Goal: Task Accomplishment & Management: Complete application form

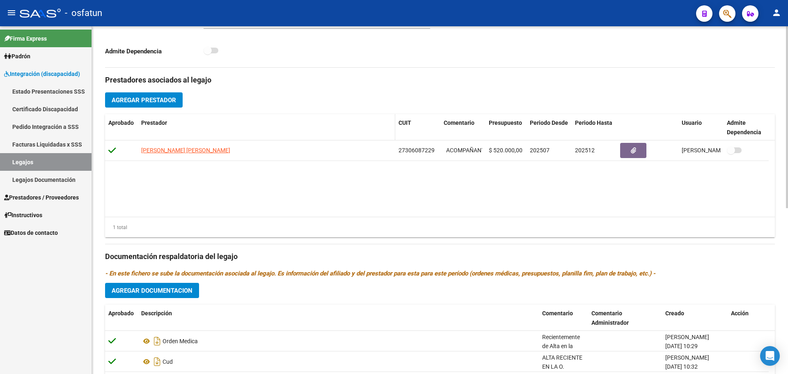
scroll to position [152, 0]
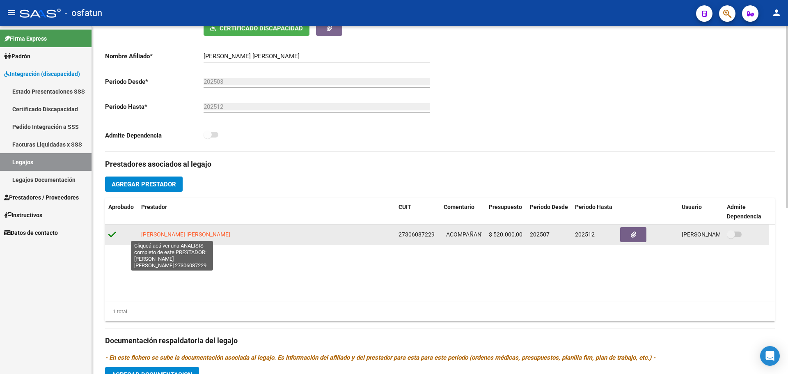
click at [172, 234] on span "[PERSON_NAME] [PERSON_NAME]" at bounding box center [185, 234] width 89 height 7
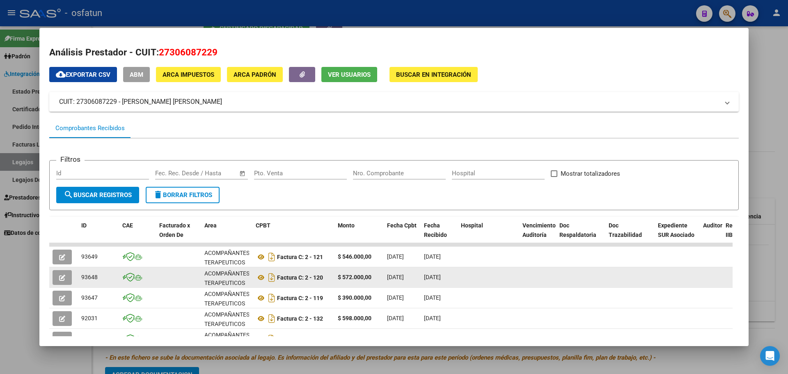
click at [553, 279] on datatable-body-cell at bounding box center [537, 277] width 37 height 20
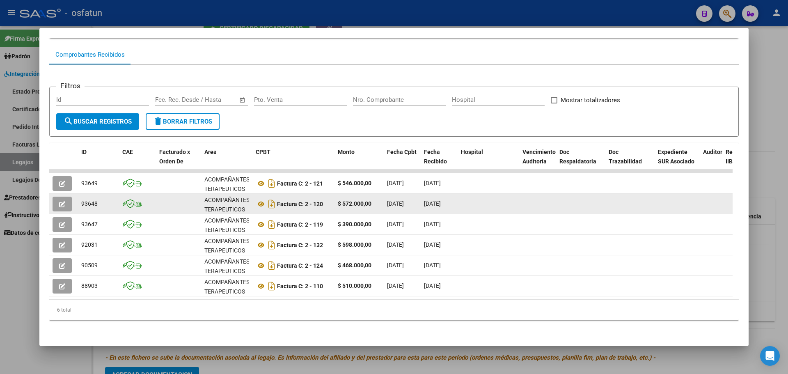
scroll to position [79, 0]
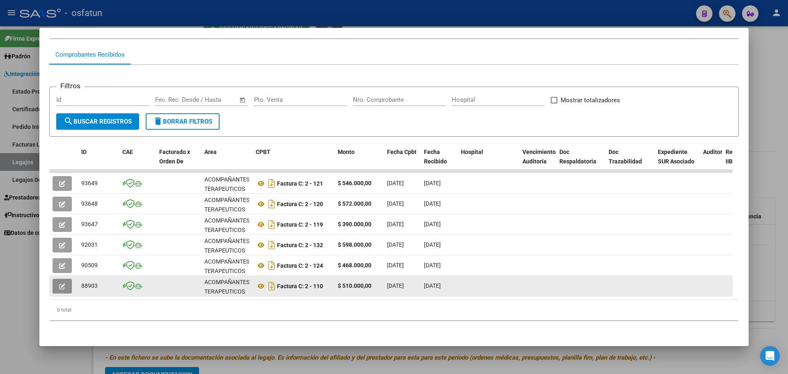
click at [60, 283] on icon "button" at bounding box center [62, 286] width 6 height 6
click at [62, 283] on icon "button" at bounding box center [62, 286] width 6 height 6
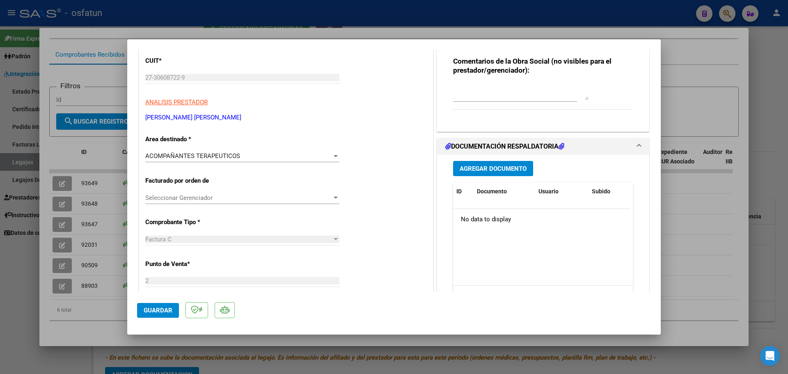
scroll to position [123, 0]
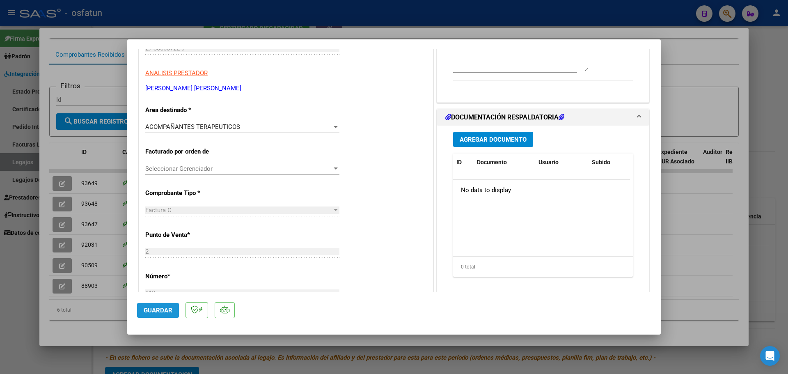
click at [170, 310] on span "Guardar" at bounding box center [158, 310] width 29 height 7
click at [694, 237] on div at bounding box center [394, 187] width 788 height 374
type input "$ 0,00"
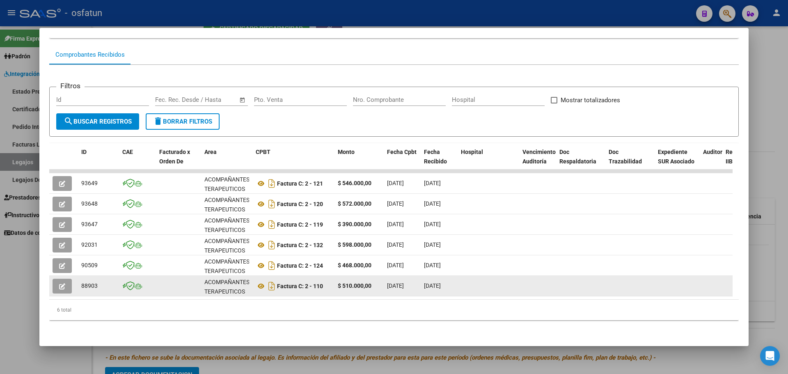
click at [60, 283] on icon "button" at bounding box center [62, 286] width 6 height 6
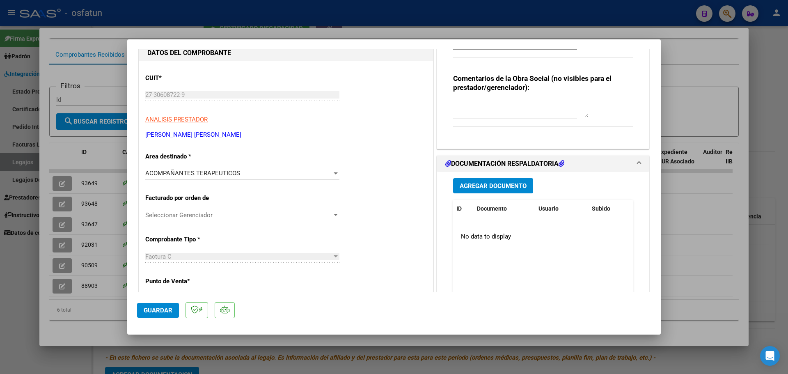
scroll to position [82, 0]
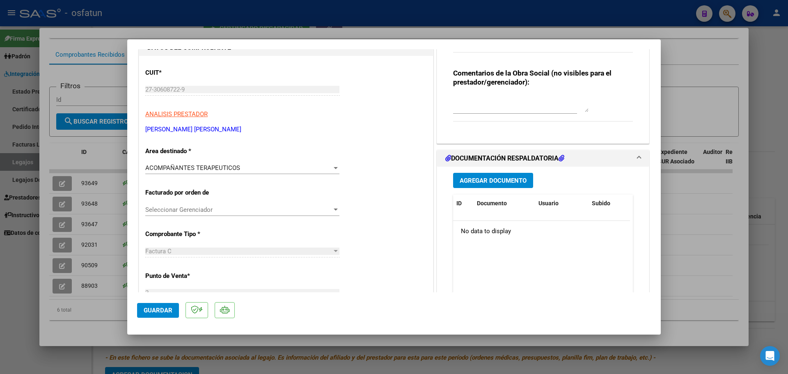
click at [494, 182] on span "Agregar Documento" at bounding box center [493, 180] width 67 height 7
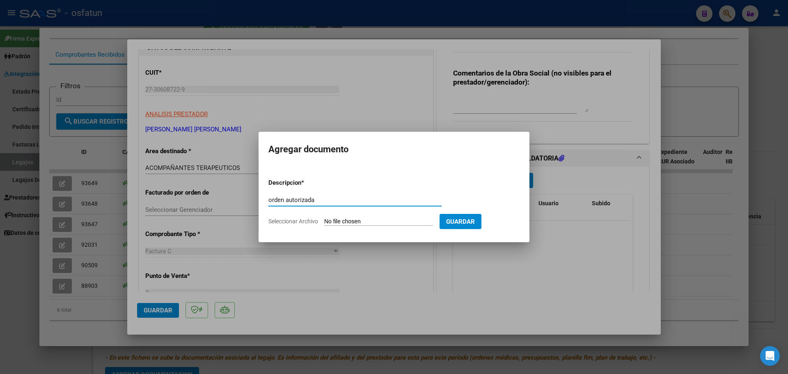
type input "orden autorizada"
click at [355, 221] on input "Seleccionar Archivo" at bounding box center [378, 222] width 109 height 8
type input "C:\fakepath\order_3456666.pdf"
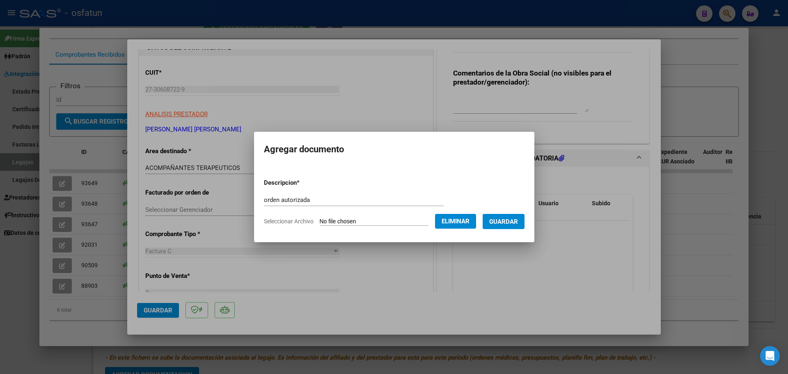
click at [513, 223] on span "Guardar" at bounding box center [503, 221] width 29 height 7
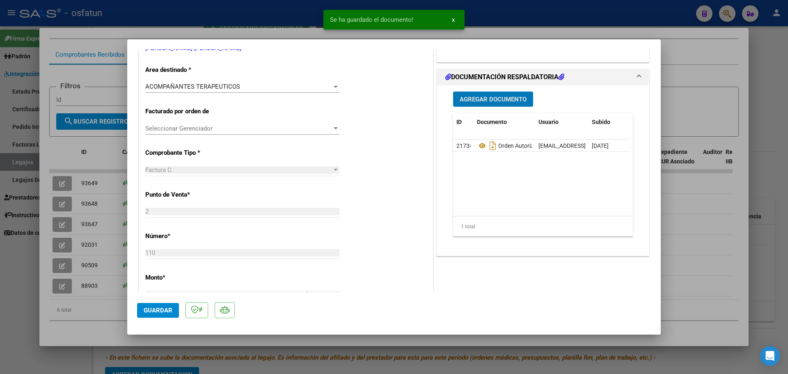
scroll to position [164, 0]
click at [160, 307] on span "Guardar" at bounding box center [158, 310] width 29 height 7
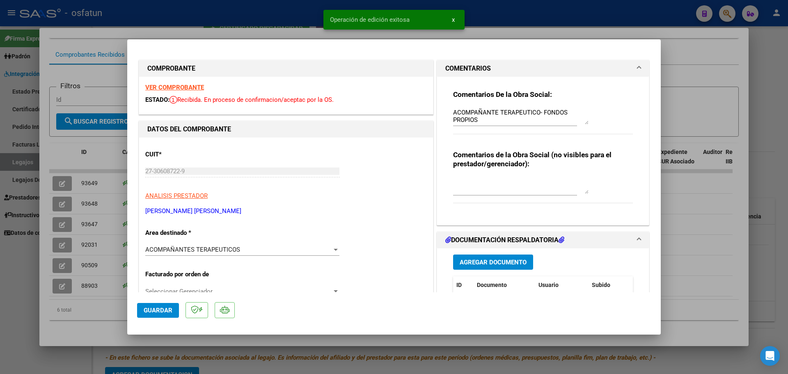
scroll to position [0, 0]
click at [708, 187] on div at bounding box center [394, 187] width 788 height 374
type input "$ 0,00"
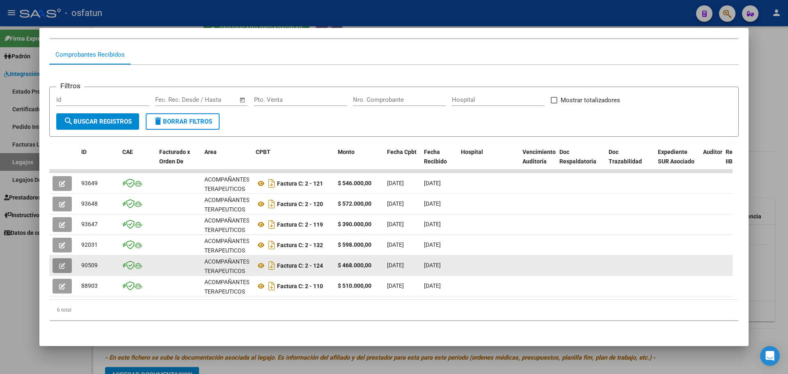
click at [61, 263] on icon "button" at bounding box center [62, 266] width 6 height 6
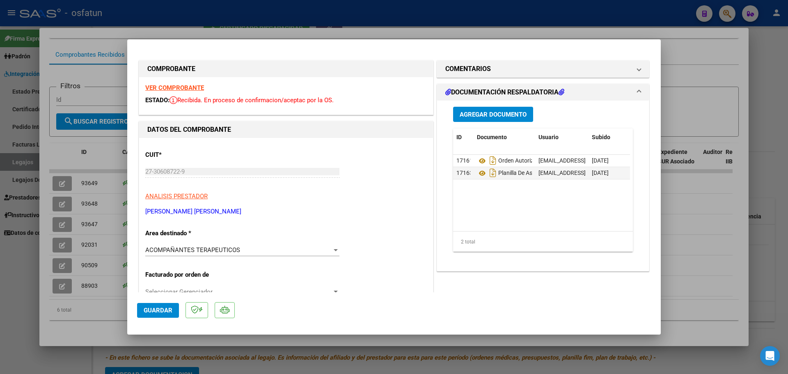
click at [57, 242] on div at bounding box center [394, 187] width 788 height 374
type input "$ 0,00"
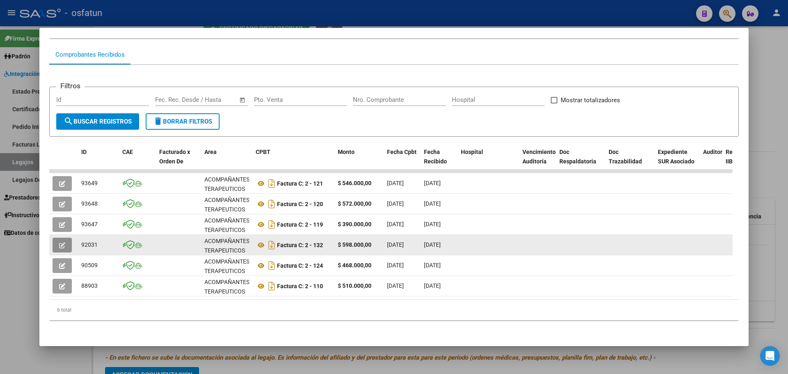
click at [59, 242] on icon "button" at bounding box center [62, 245] width 6 height 6
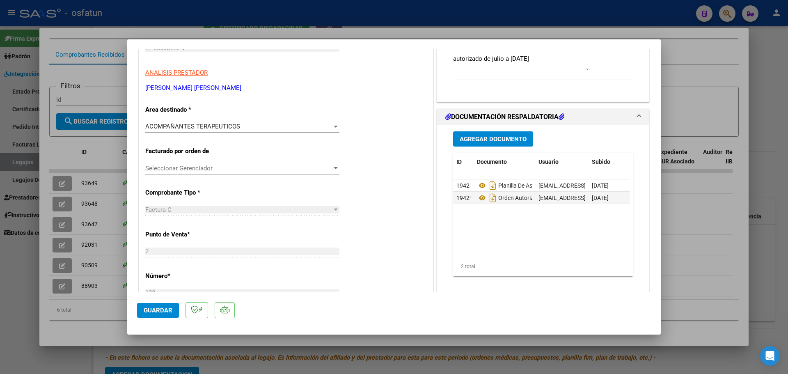
scroll to position [123, 0]
click at [59, 236] on div at bounding box center [394, 187] width 788 height 374
type input "$ 0,00"
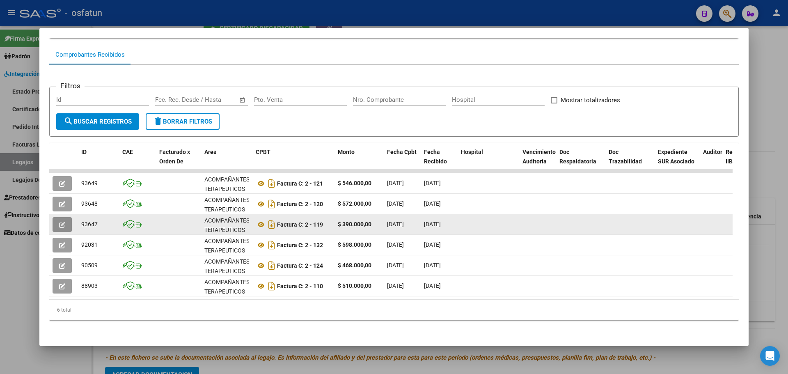
click at [62, 222] on icon "button" at bounding box center [62, 225] width 6 height 6
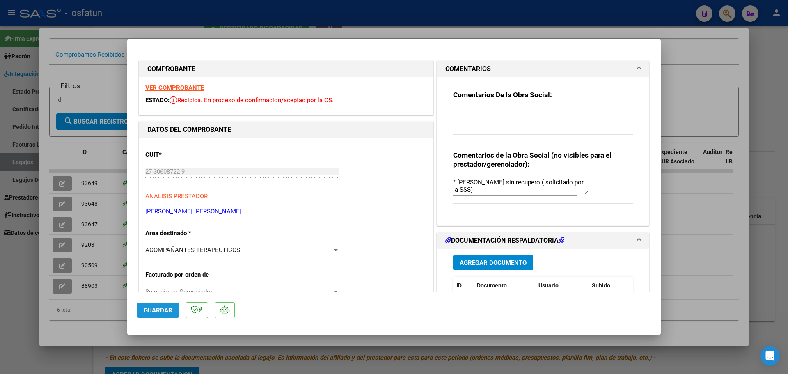
drag, startPoint x: 141, startPoint y: 309, endPoint x: 97, endPoint y: 268, distance: 60.1
click at [141, 309] on button "Guardar" at bounding box center [158, 310] width 42 height 15
click at [64, 203] on div at bounding box center [394, 187] width 788 height 374
type input "$ 0,00"
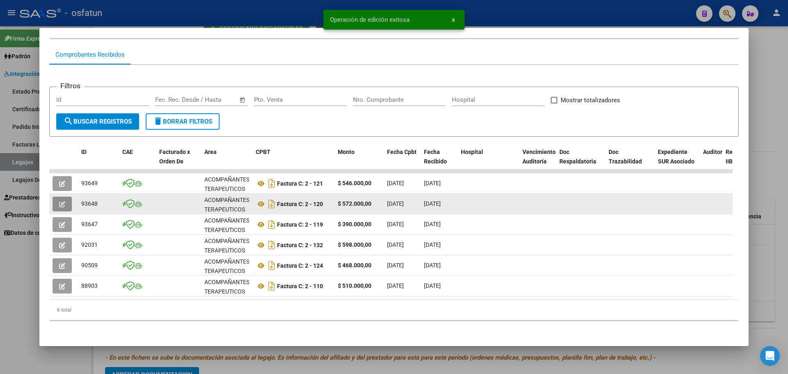
click at [59, 201] on button "button" at bounding box center [62, 204] width 19 height 15
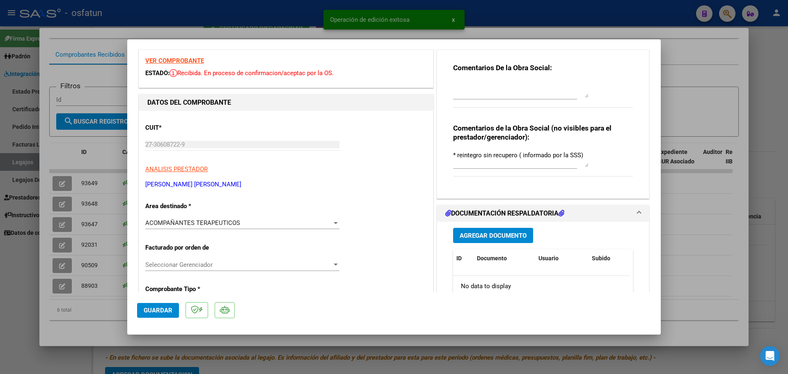
scroll to position [41, 0]
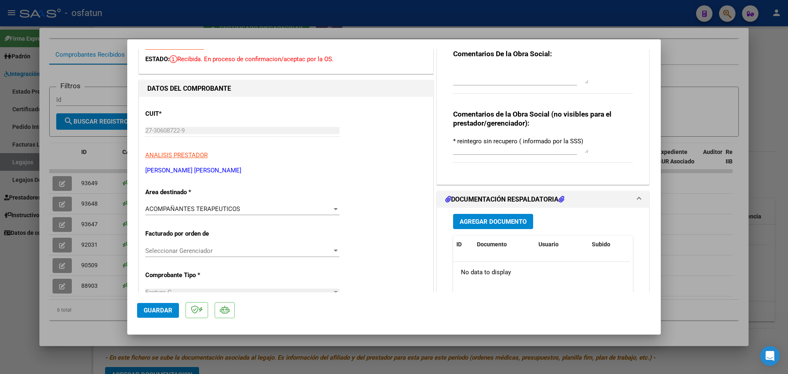
click at [484, 222] on span "Agregar Documento" at bounding box center [493, 221] width 67 height 7
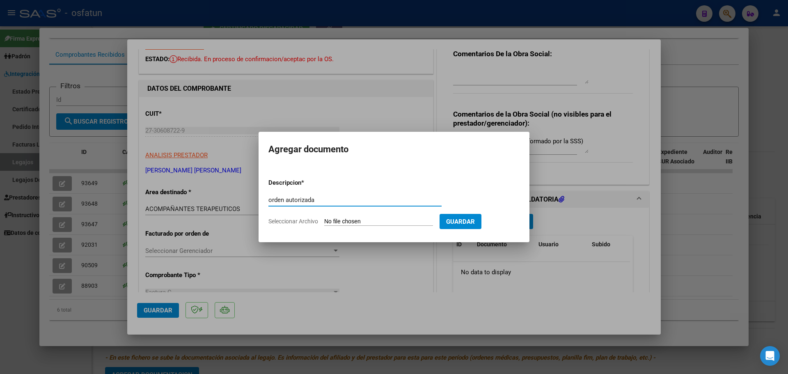
type input "orden autorizada"
click at [352, 224] on input "Seleccionar Archivo" at bounding box center [378, 222] width 109 height 8
type input "C:\fakepath\order_3456666.pdf"
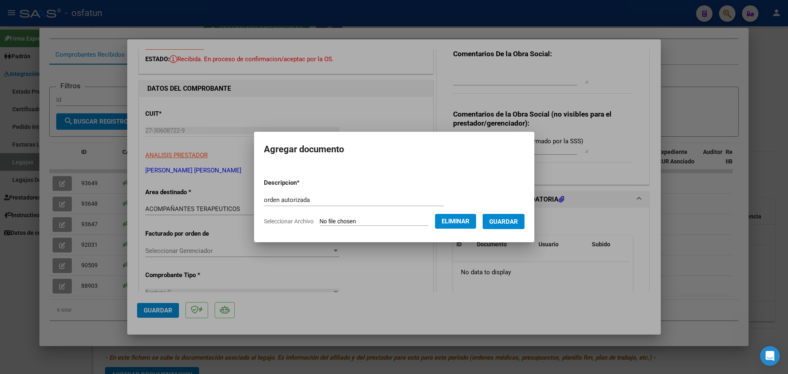
click at [518, 222] on span "Guardar" at bounding box center [503, 221] width 29 height 7
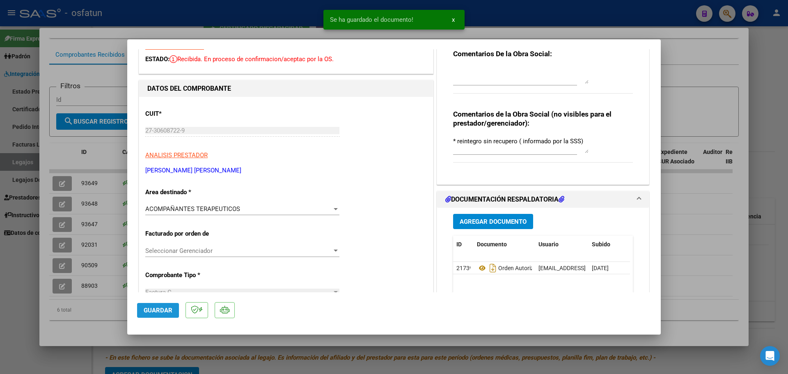
click at [152, 312] on span "Guardar" at bounding box center [158, 310] width 29 height 7
click at [60, 176] on div at bounding box center [394, 187] width 788 height 374
type input "$ 0,00"
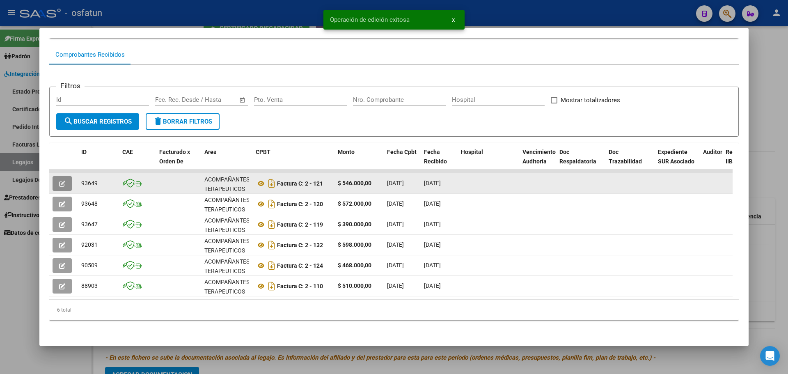
click at [60, 181] on icon "button" at bounding box center [62, 184] width 6 height 6
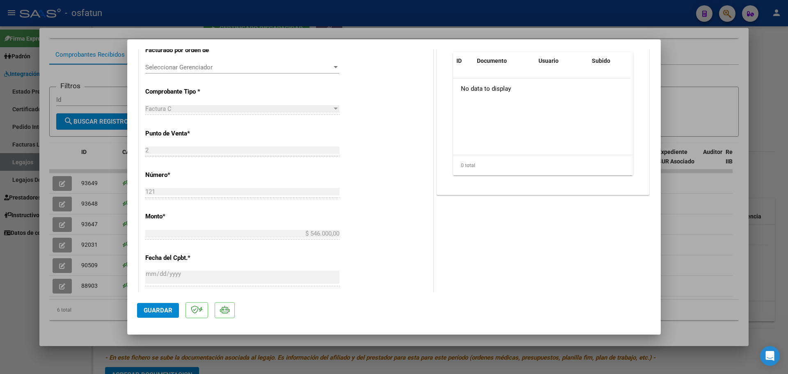
scroll to position [0, 0]
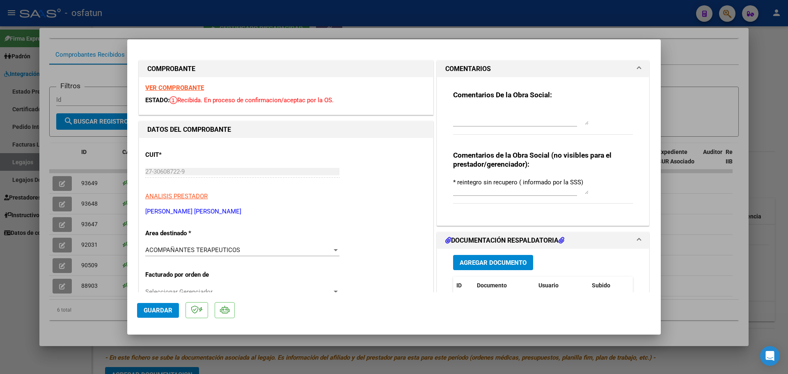
click at [493, 264] on span "Agregar Documento" at bounding box center [493, 262] width 67 height 7
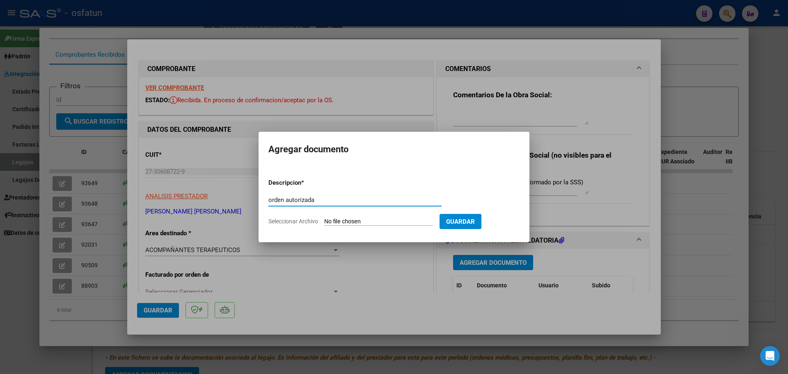
type input "orden autorizada"
click at [373, 220] on input "Seleccionar Archivo" at bounding box center [378, 222] width 109 height 8
type input "C:\fakepath\order_3456666.pdf"
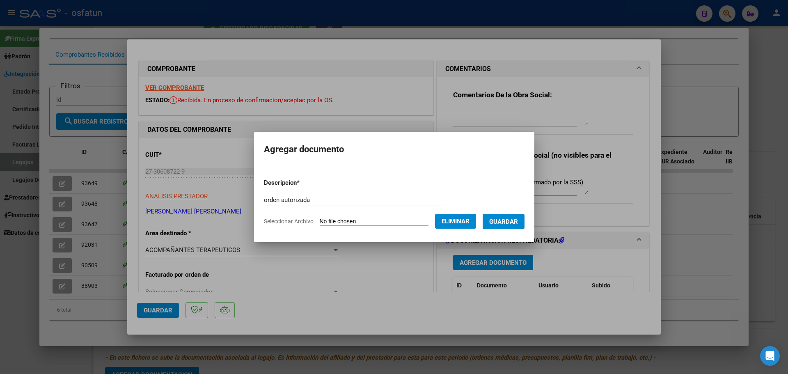
click at [511, 225] on span "Guardar" at bounding box center [503, 221] width 29 height 7
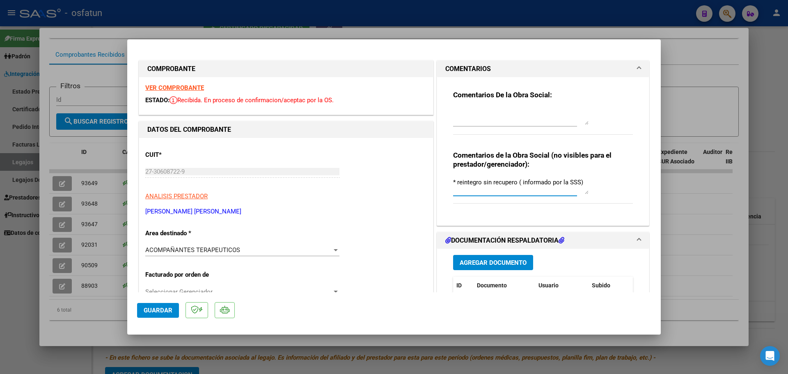
click at [579, 183] on textarea "* reintegro sin recupero ( informado por la SSS)" at bounding box center [520, 186] width 135 height 16
click at [169, 307] on span "Guardar" at bounding box center [158, 310] width 29 height 7
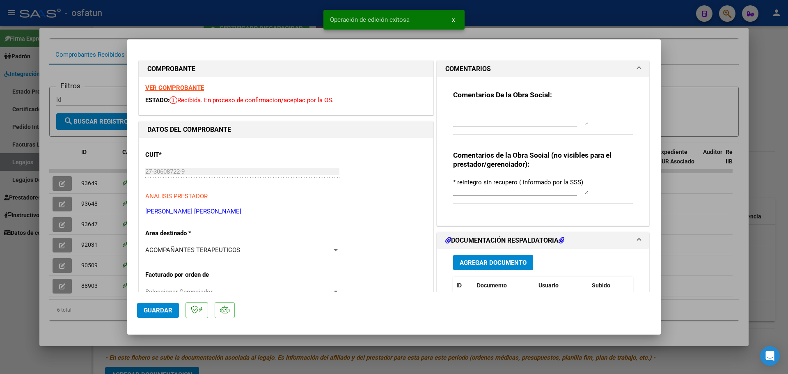
click at [87, 176] on div at bounding box center [394, 187] width 788 height 374
type input "$ 0,00"
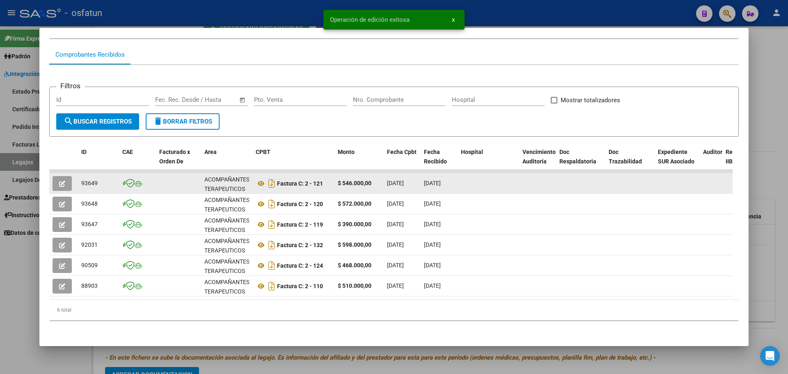
click at [62, 181] on icon "button" at bounding box center [62, 184] width 6 height 6
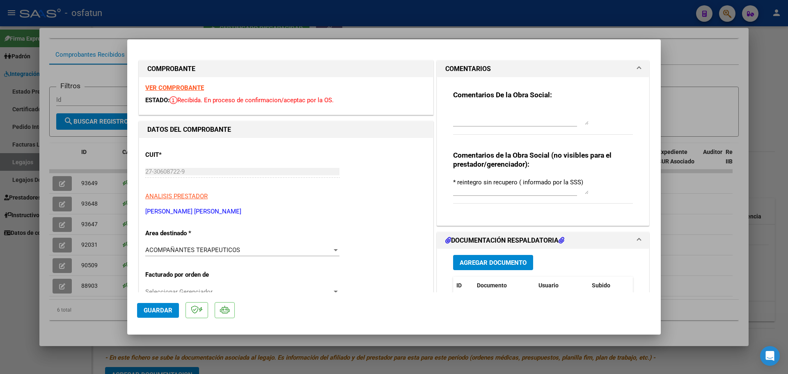
click at [684, 70] on div at bounding box center [394, 187] width 788 height 374
type input "$ 0,00"
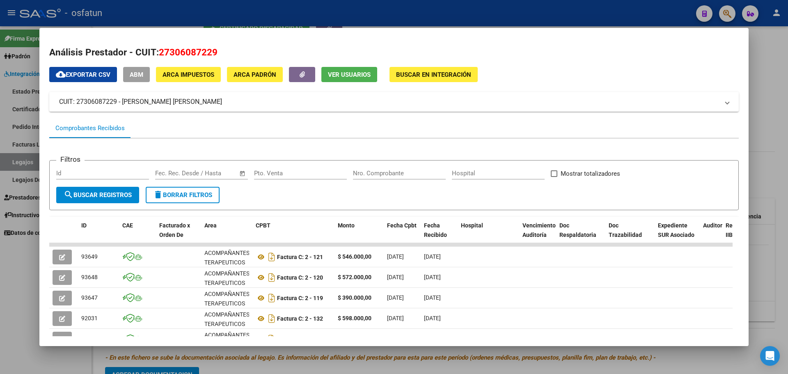
click at [770, 91] on div at bounding box center [394, 187] width 788 height 374
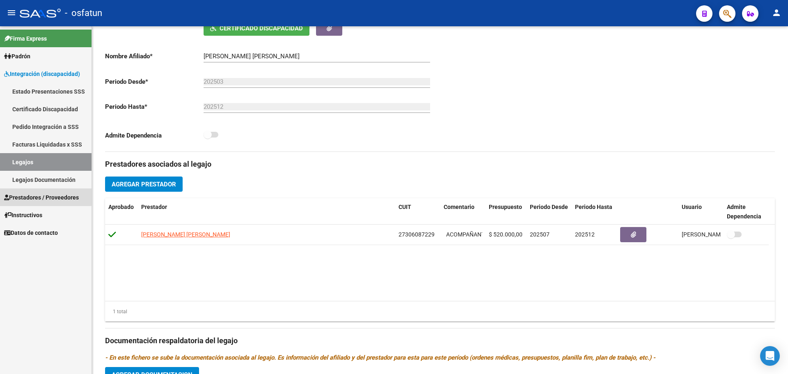
click at [38, 196] on span "Prestadores / Proveedores" at bounding box center [41, 197] width 75 height 9
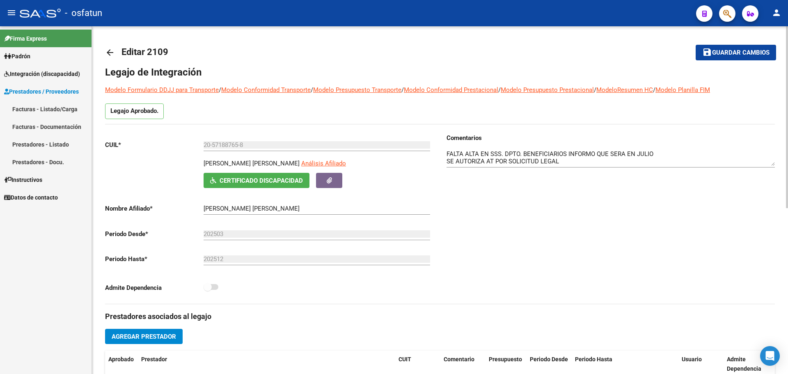
click at [236, 181] on span "Certificado Discapacidad" at bounding box center [261, 180] width 83 height 7
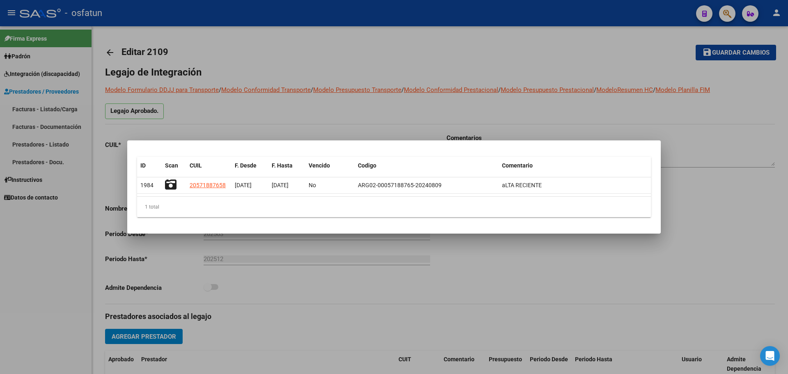
click at [721, 234] on div at bounding box center [394, 187] width 788 height 374
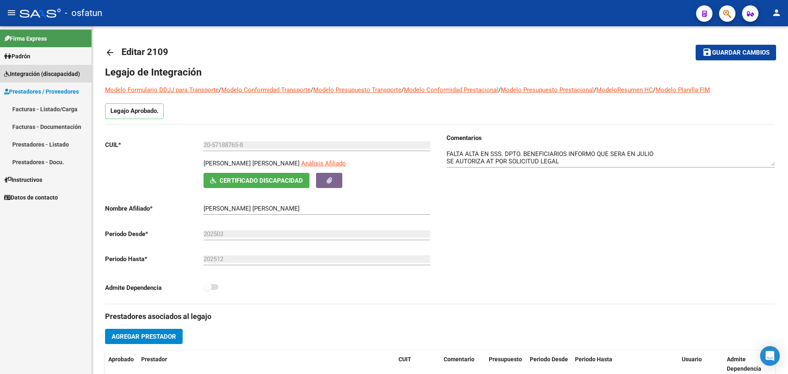
click at [39, 80] on link "Integración (discapacidad)" at bounding box center [46, 74] width 92 height 18
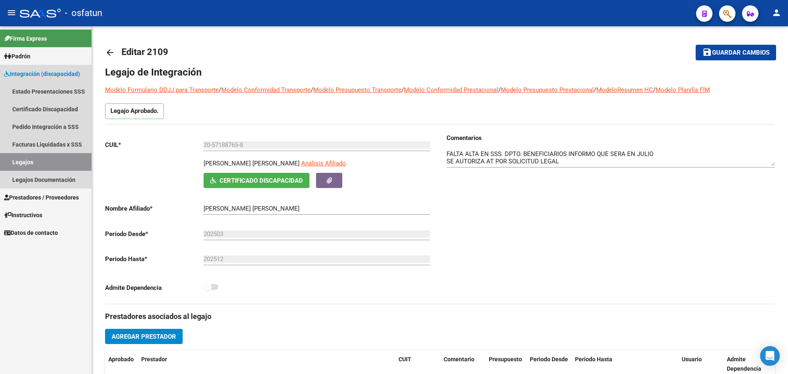
click at [43, 162] on link "Legajos" at bounding box center [46, 162] width 92 height 18
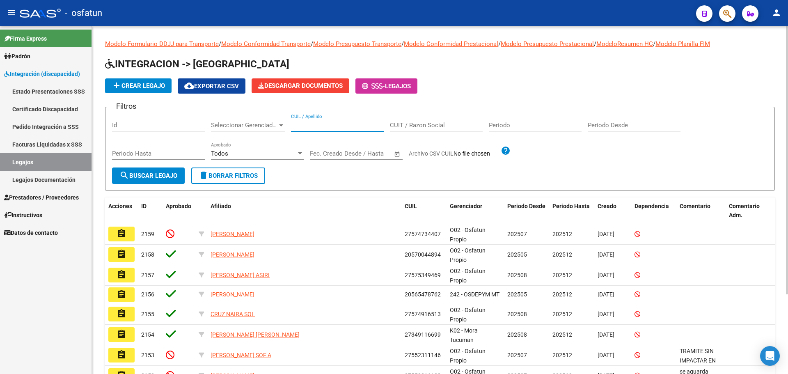
click at [347, 124] on input "CUIL / Apellido" at bounding box center [337, 124] width 93 height 7
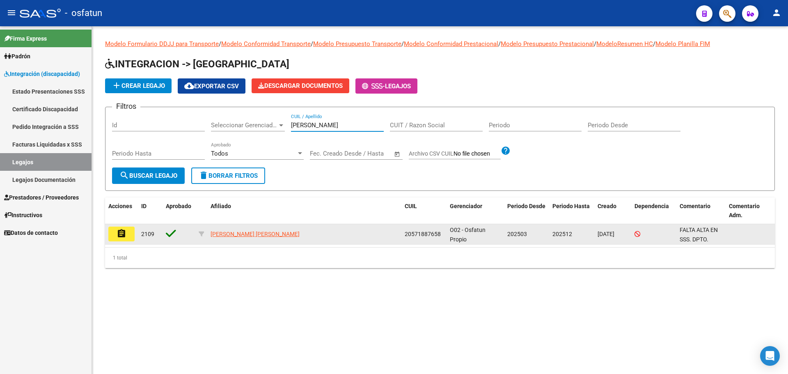
type input "[PERSON_NAME]"
click at [120, 235] on mat-icon "assignment" at bounding box center [122, 234] width 10 height 10
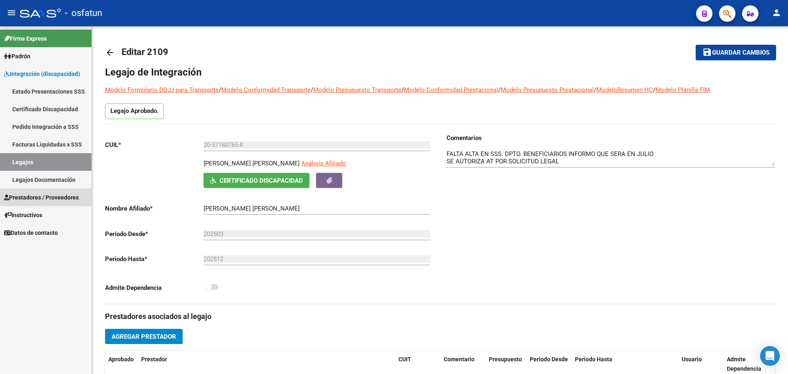
click at [28, 198] on span "Prestadores / Proveedores" at bounding box center [41, 197] width 75 height 9
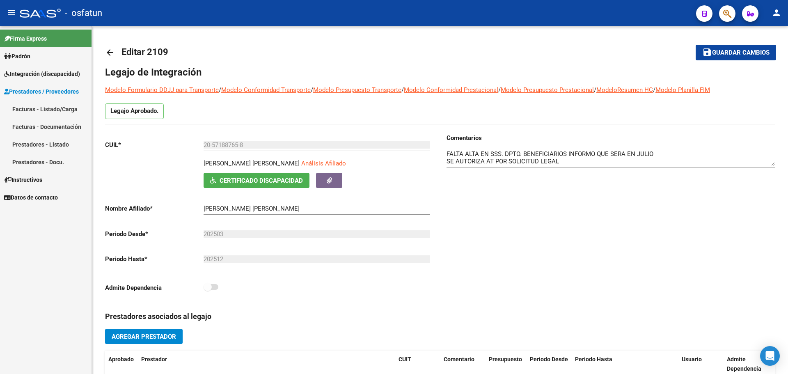
click at [37, 126] on link "Facturas - Documentación" at bounding box center [46, 127] width 92 height 18
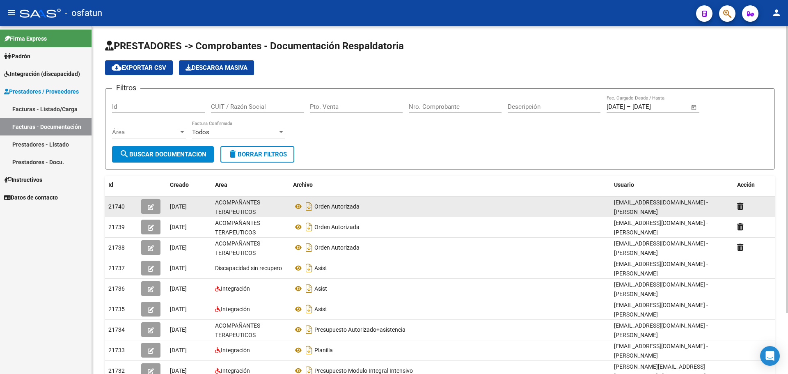
click at [150, 209] on icon "button" at bounding box center [151, 207] width 6 height 6
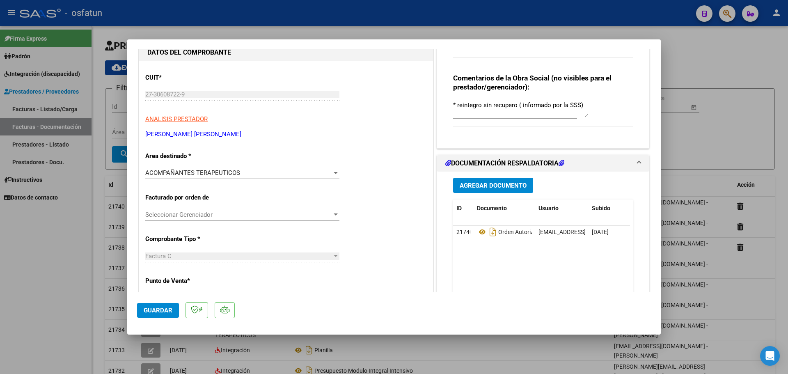
scroll to position [82, 0]
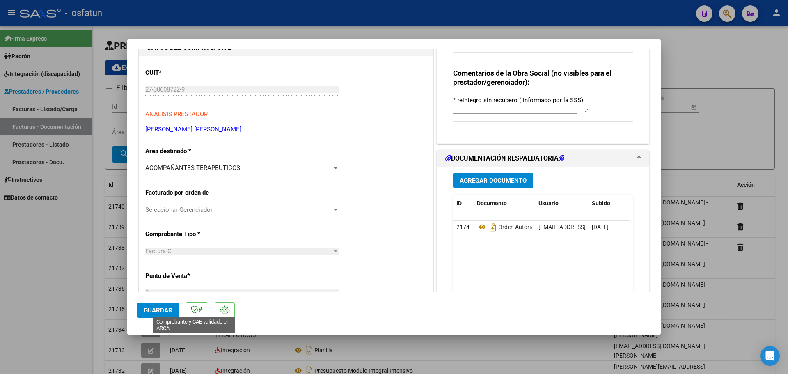
click at [196, 308] on icon at bounding box center [195, 309] width 8 height 8
click at [196, 310] on icon at bounding box center [195, 309] width 8 height 8
click at [221, 311] on icon at bounding box center [224, 309] width 9 height 8
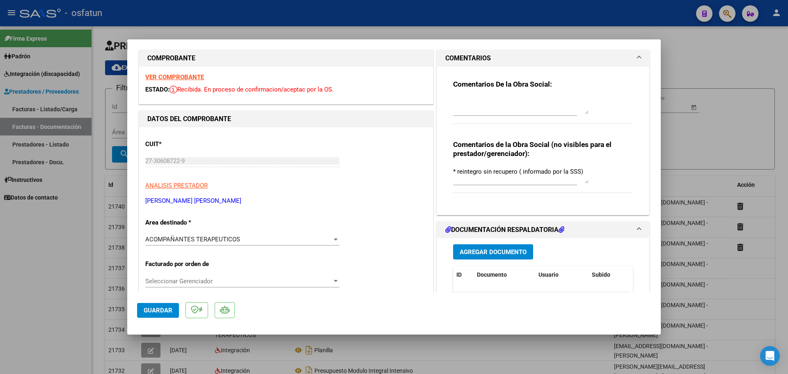
scroll to position [0, 0]
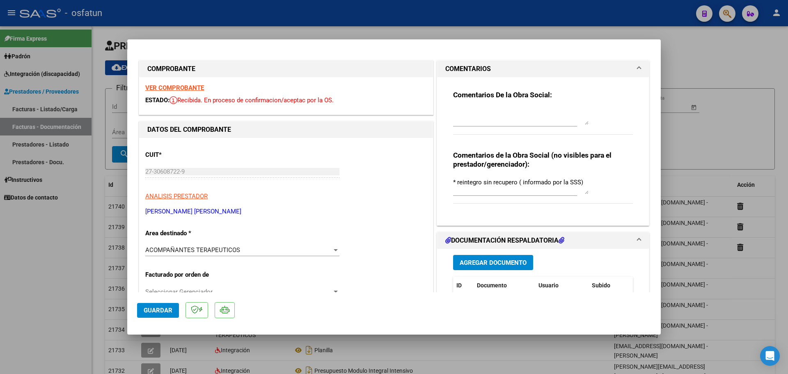
click at [741, 126] on div at bounding box center [394, 187] width 788 height 374
type input "$ 0,00"
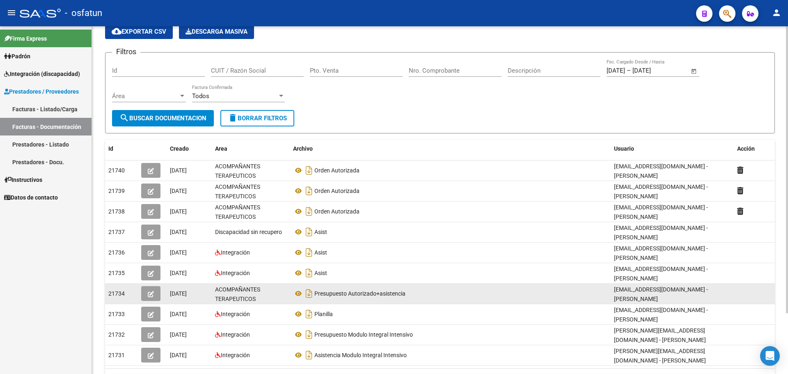
scroll to position [73, 0]
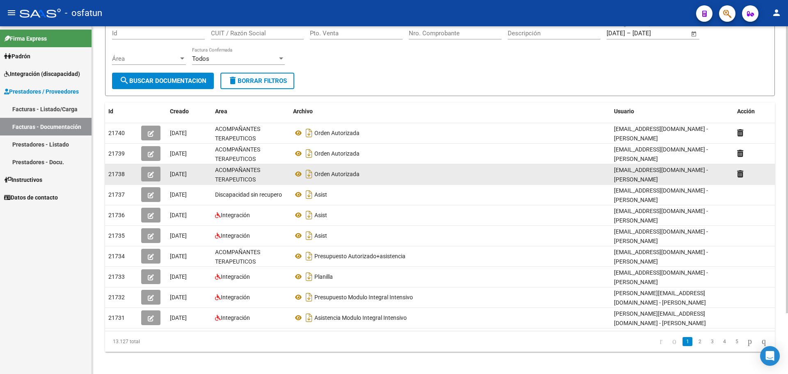
click at [149, 175] on icon "button" at bounding box center [151, 175] width 6 height 6
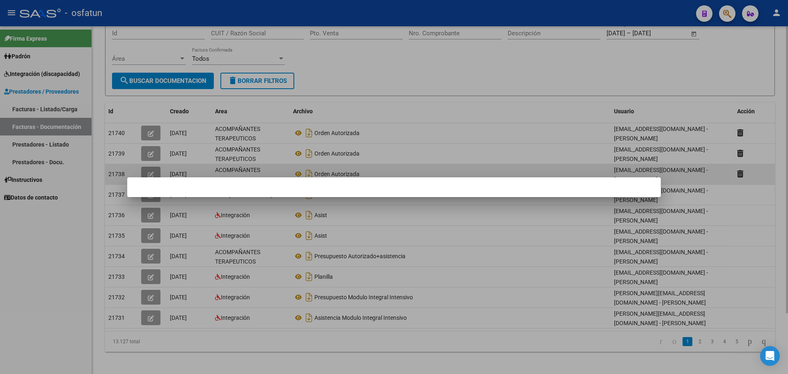
click at [149, 175] on div at bounding box center [394, 187] width 788 height 374
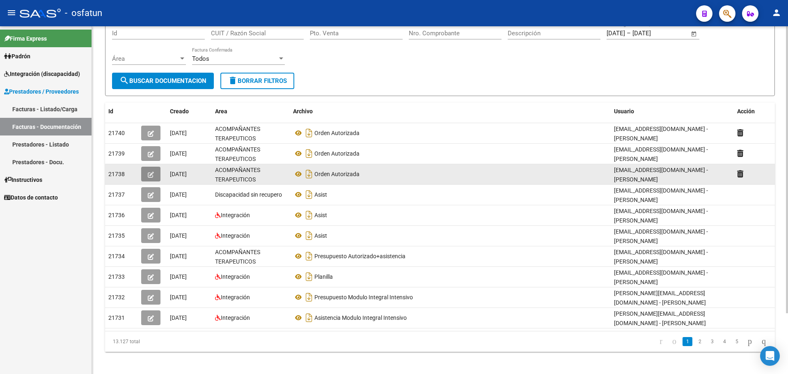
click at [149, 175] on icon "button" at bounding box center [151, 175] width 6 height 6
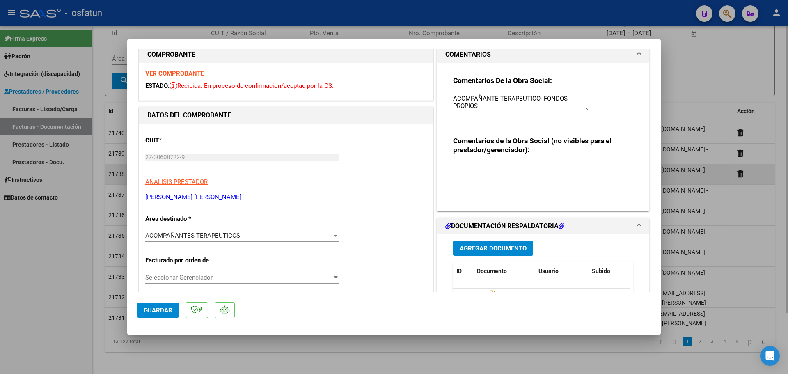
scroll to position [0, 0]
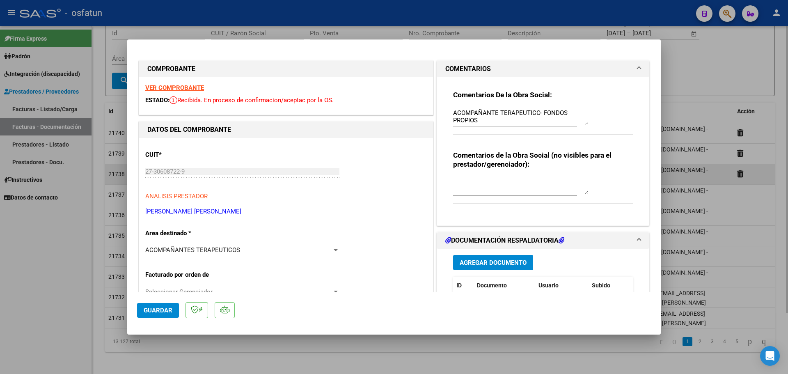
click at [699, 78] on div at bounding box center [394, 187] width 788 height 374
type input "$ 0,00"
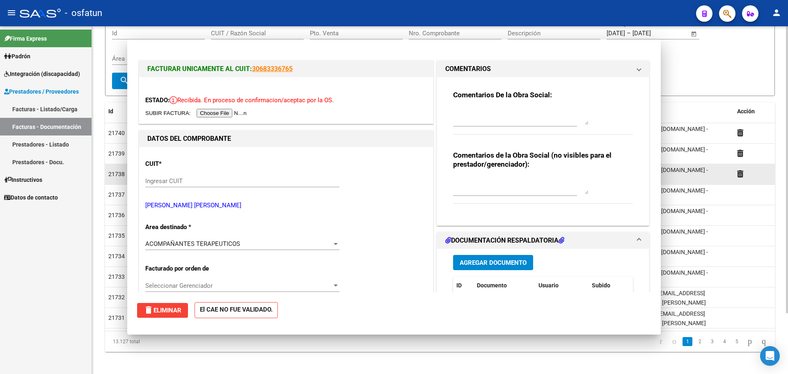
scroll to position [73, 0]
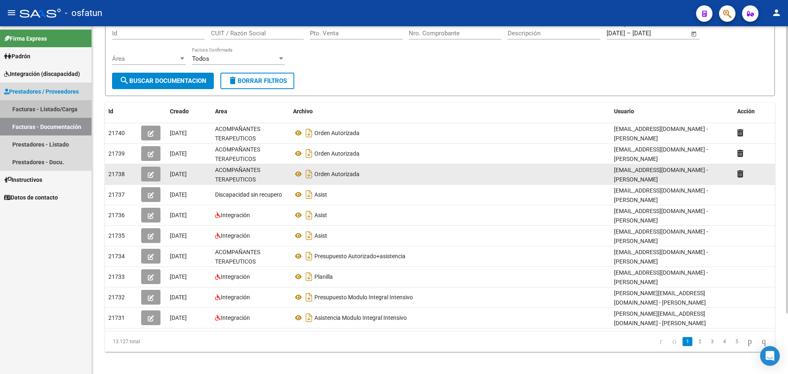
click at [71, 112] on link "Facturas - Listado/Carga" at bounding box center [46, 109] width 92 height 18
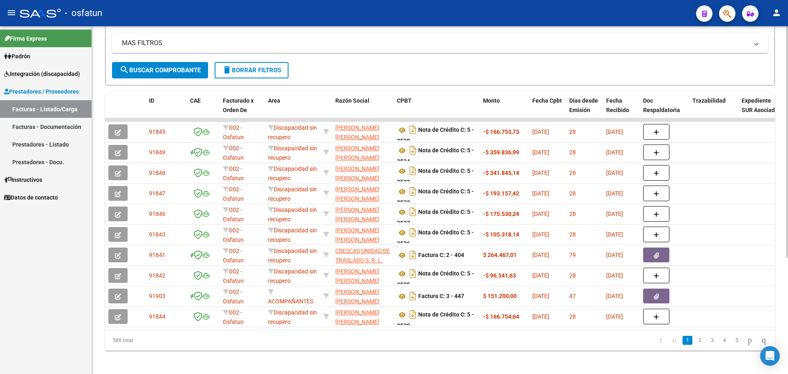
scroll to position [174, 0]
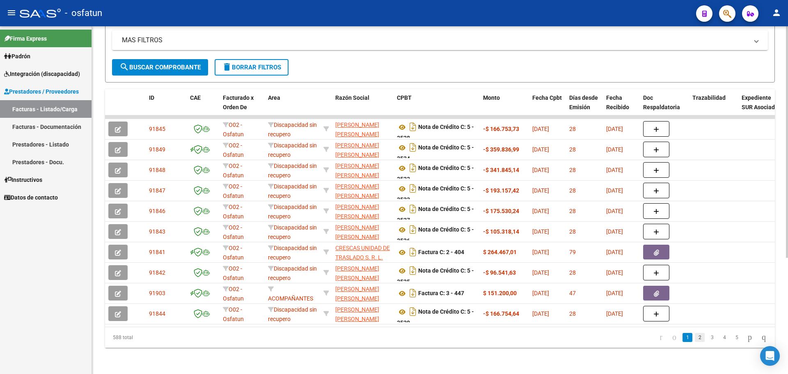
click at [695, 335] on link "2" at bounding box center [700, 337] width 10 height 9
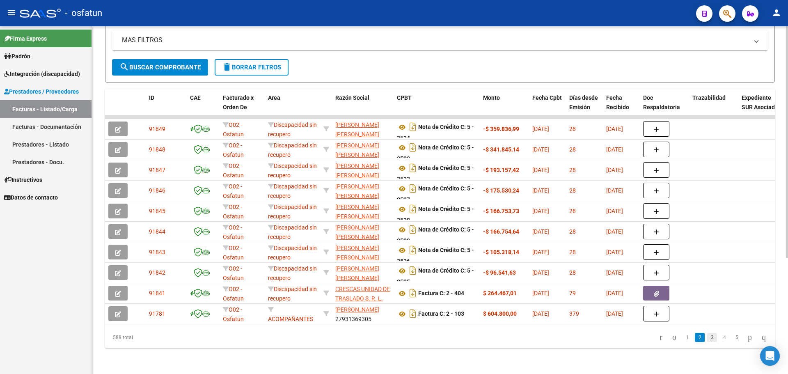
click at [707, 339] on link "3" at bounding box center [712, 337] width 10 height 9
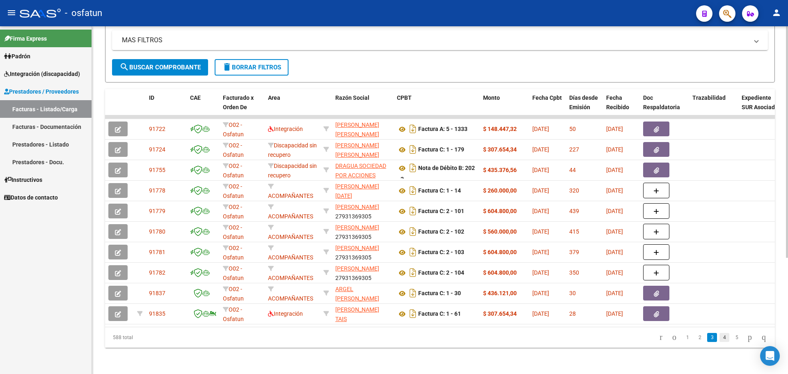
click at [719, 336] on link "4" at bounding box center [724, 337] width 10 height 9
